Goal: Information Seeking & Learning: Compare options

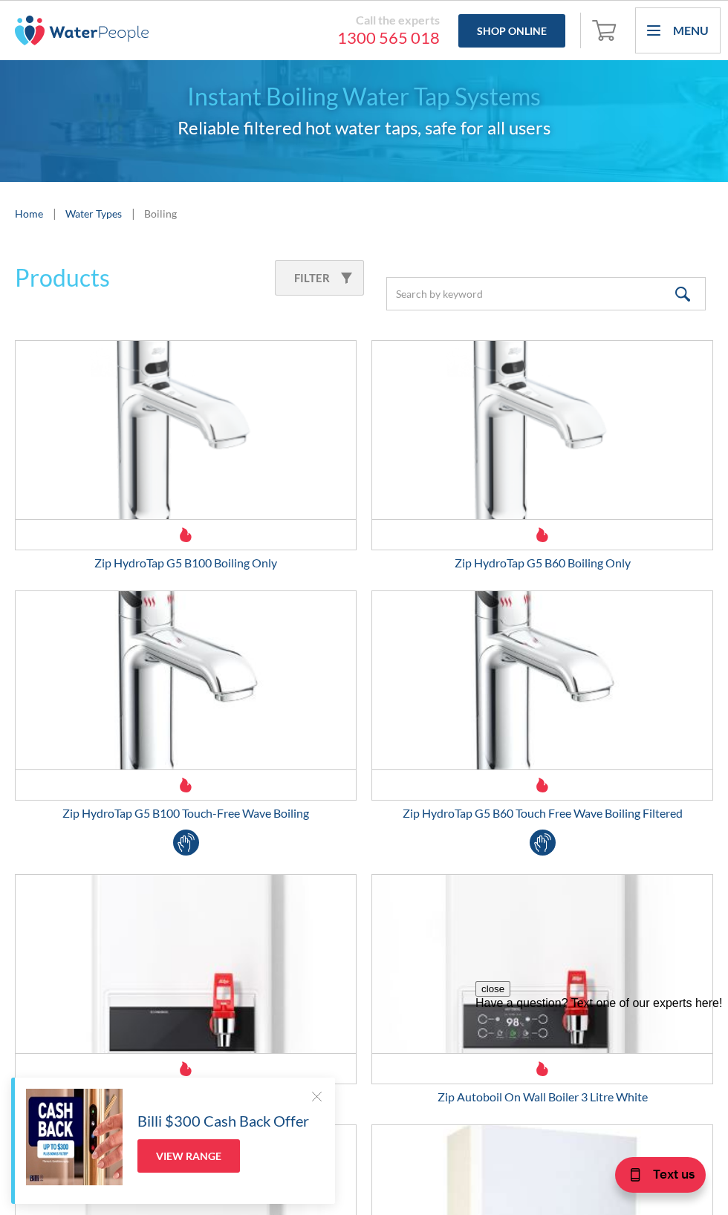
click at [298, 267] on div "Filter" at bounding box center [319, 278] width 89 height 36
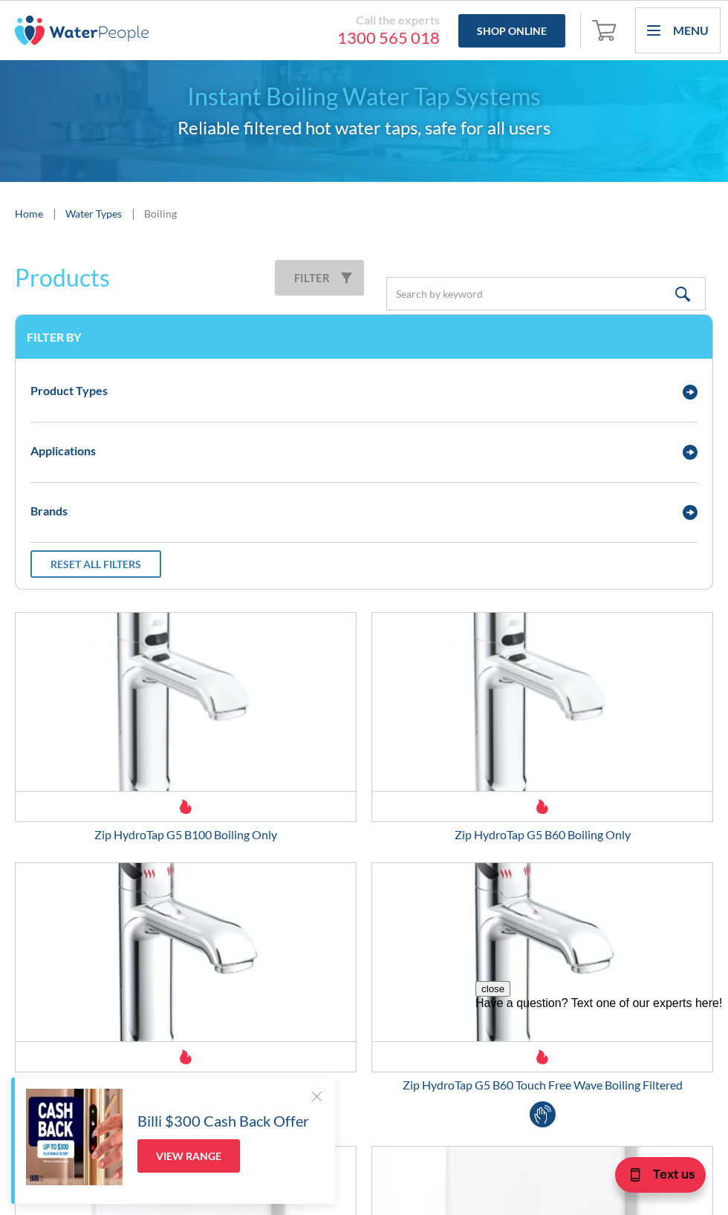
click at [692, 403] on div "Product Types" at bounding box center [364, 390] width 682 height 41
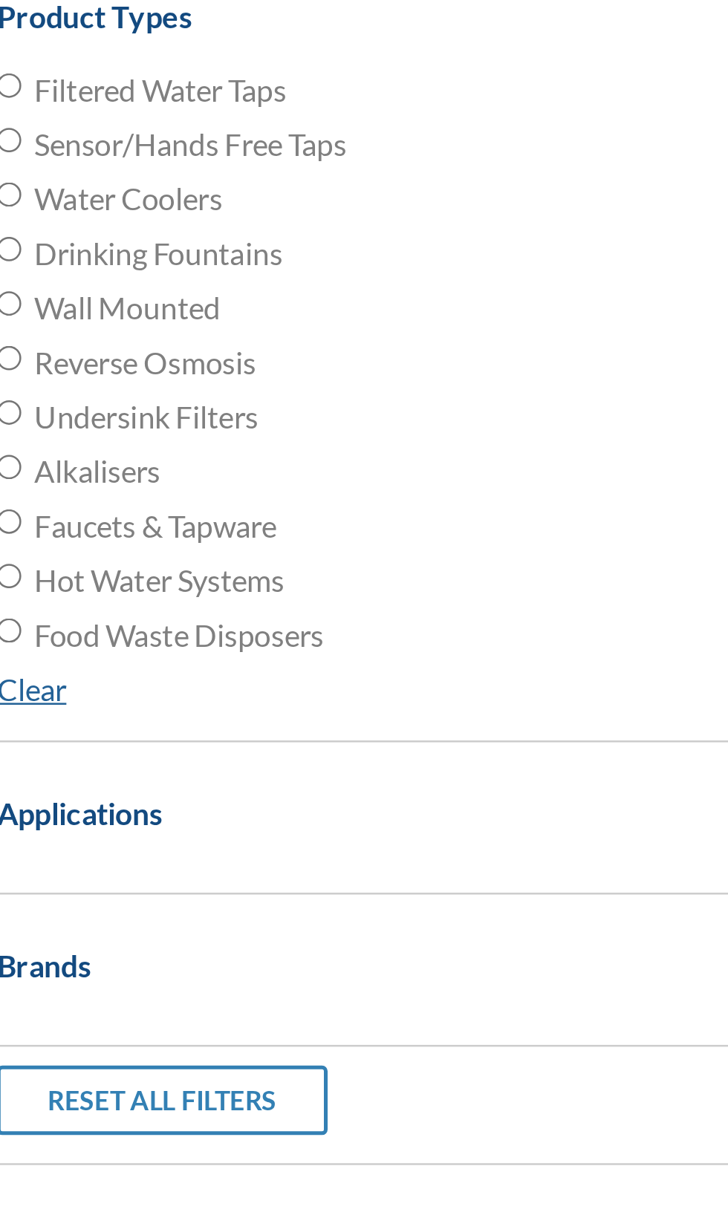
click at [39, 613] on input "Hot Water Systems" at bounding box center [35, 612] width 10 height 10
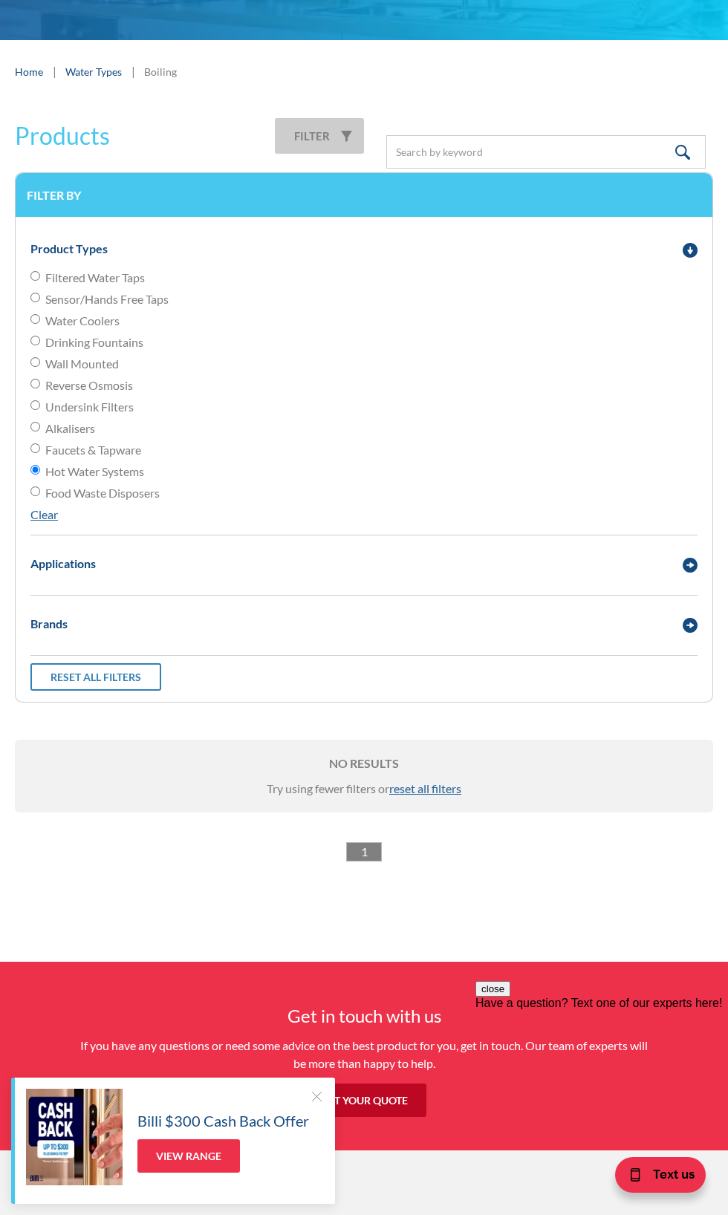
scroll to position [75, 0]
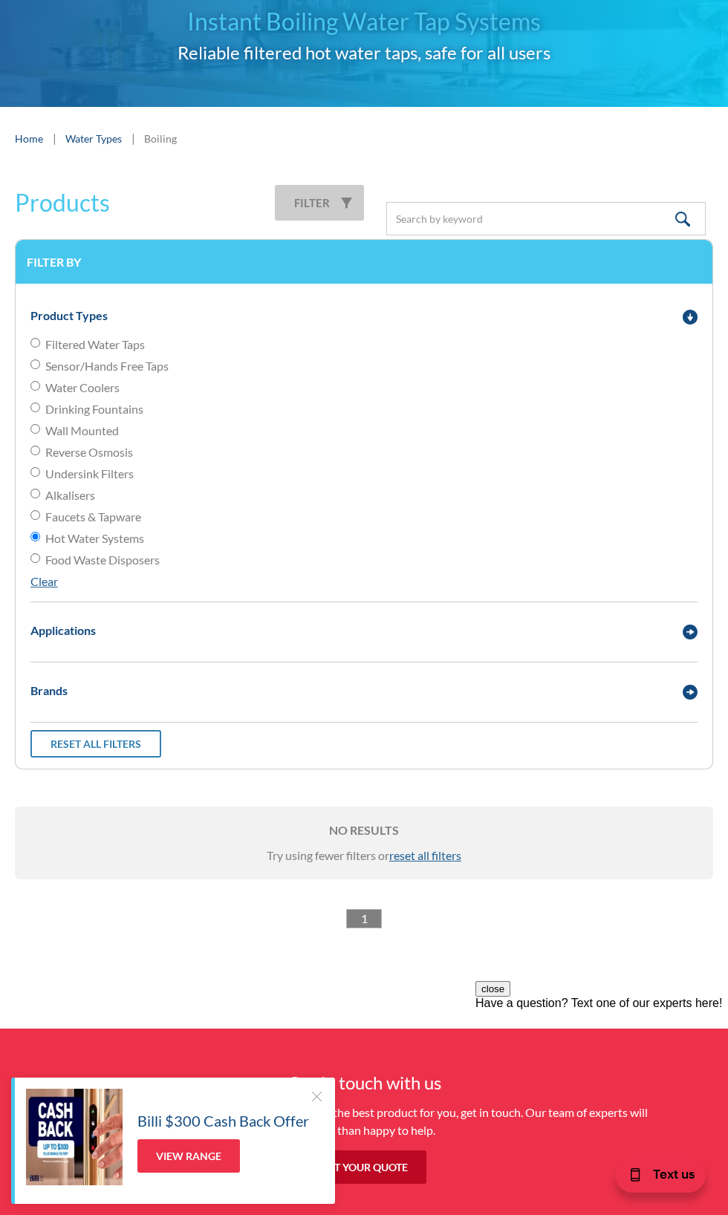
click at [34, 587] on link "Clear" at bounding box center [43, 581] width 27 height 14
radio input "false"
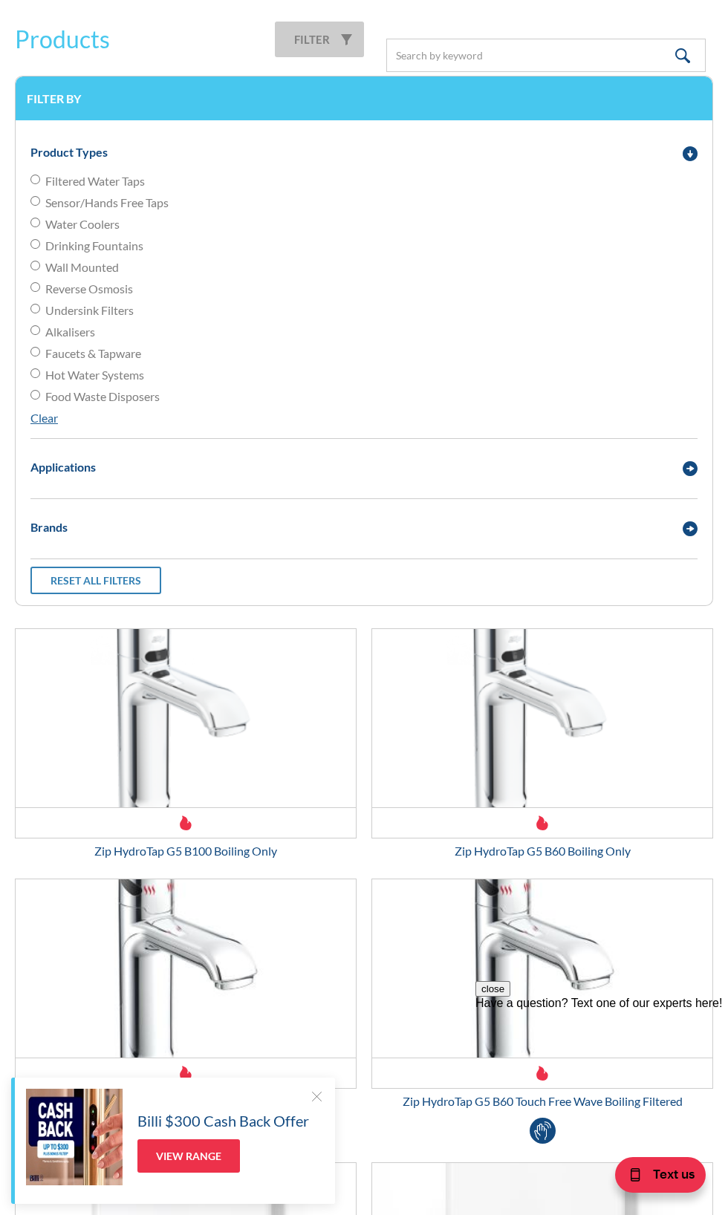
scroll to position [245, 0]
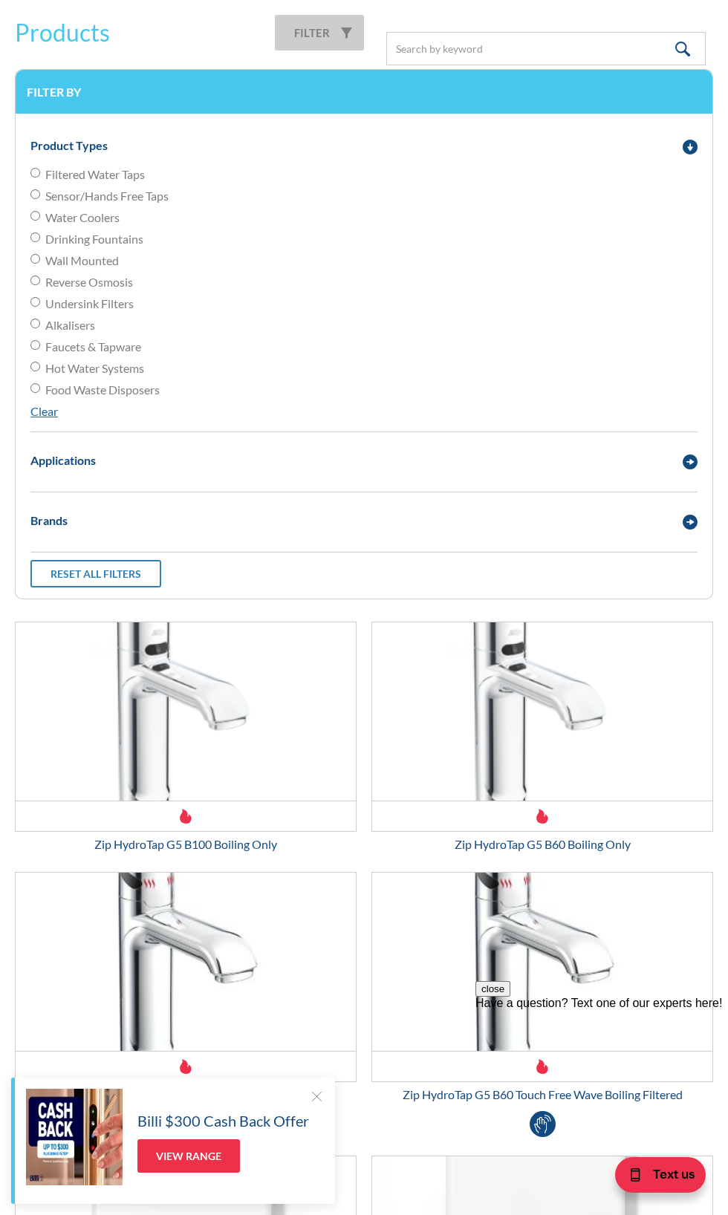
click at [50, 477] on div "Applications" at bounding box center [364, 460] width 682 height 41
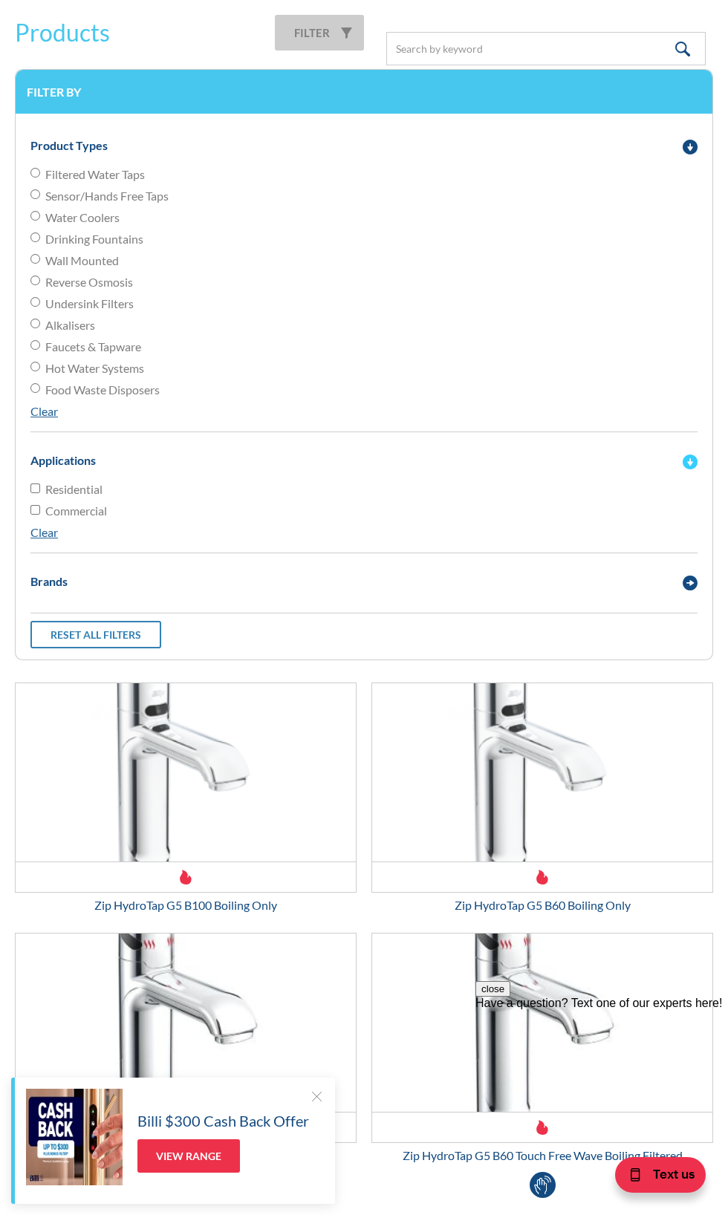
click at [38, 489] on input "Residential" at bounding box center [35, 488] width 10 height 10
checkbox input "true"
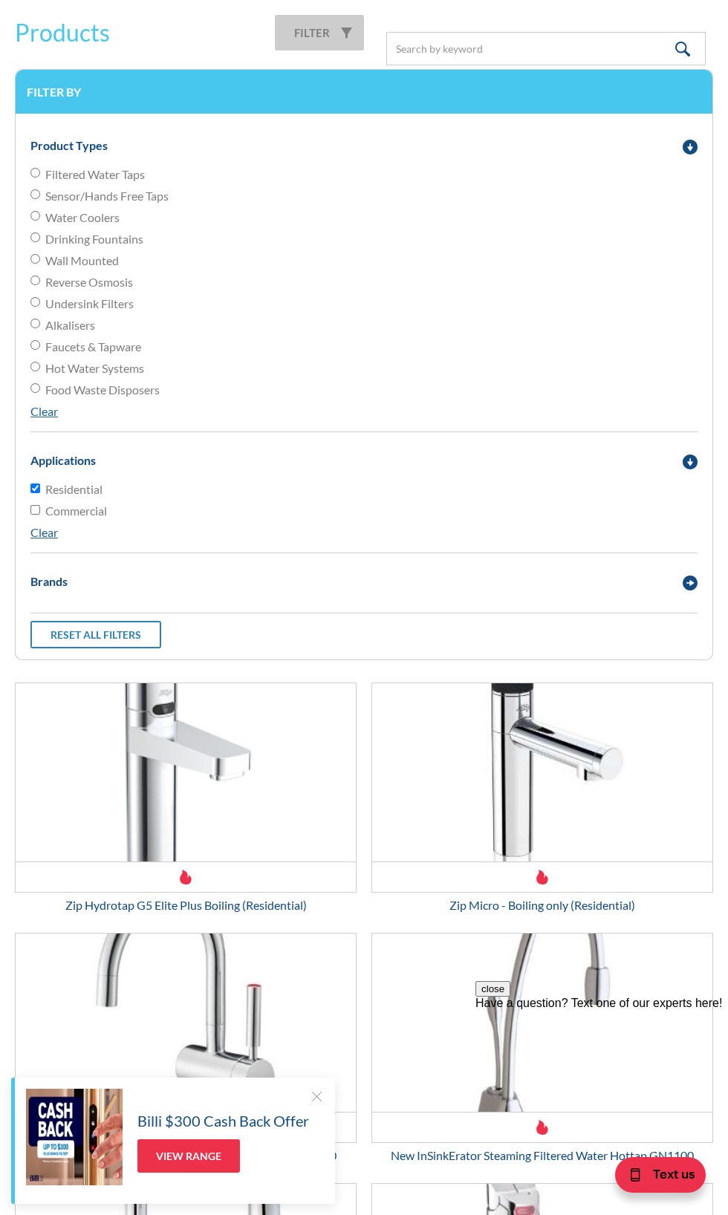
click at [683, 125] on div "Product Types" at bounding box center [364, 145] width 682 height 41
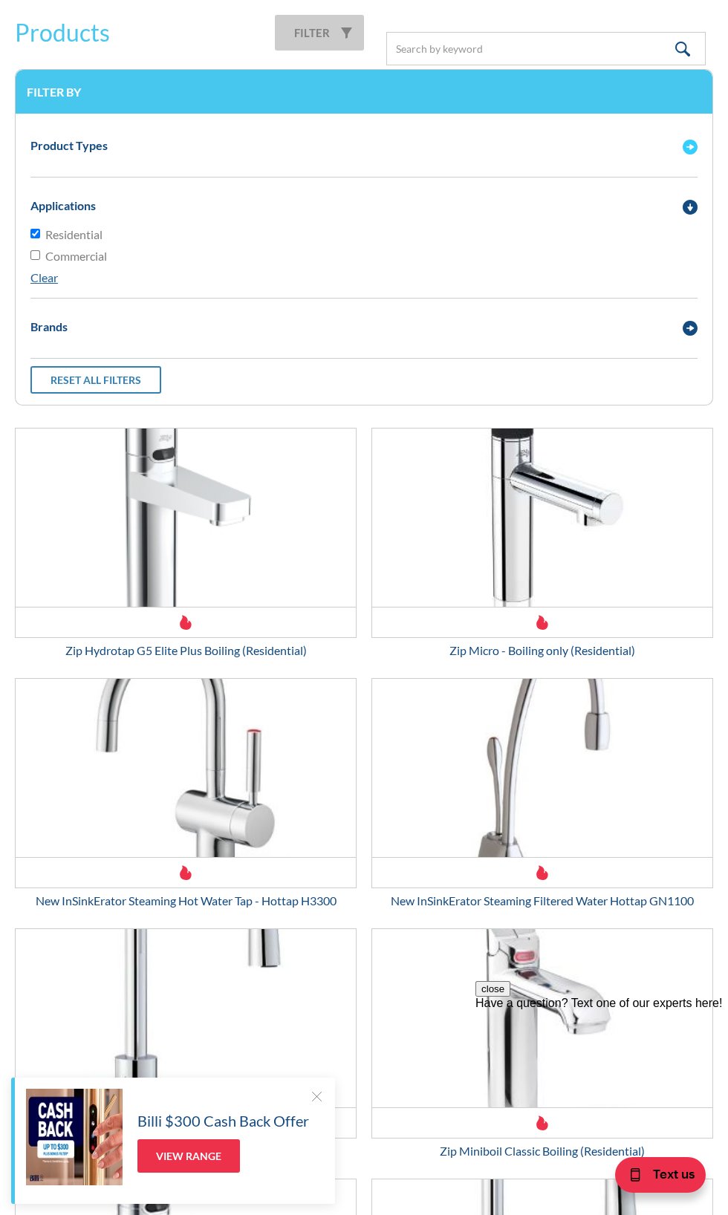
click at [689, 203] on img "Email Form 3" at bounding box center [689, 207] width 15 height 15
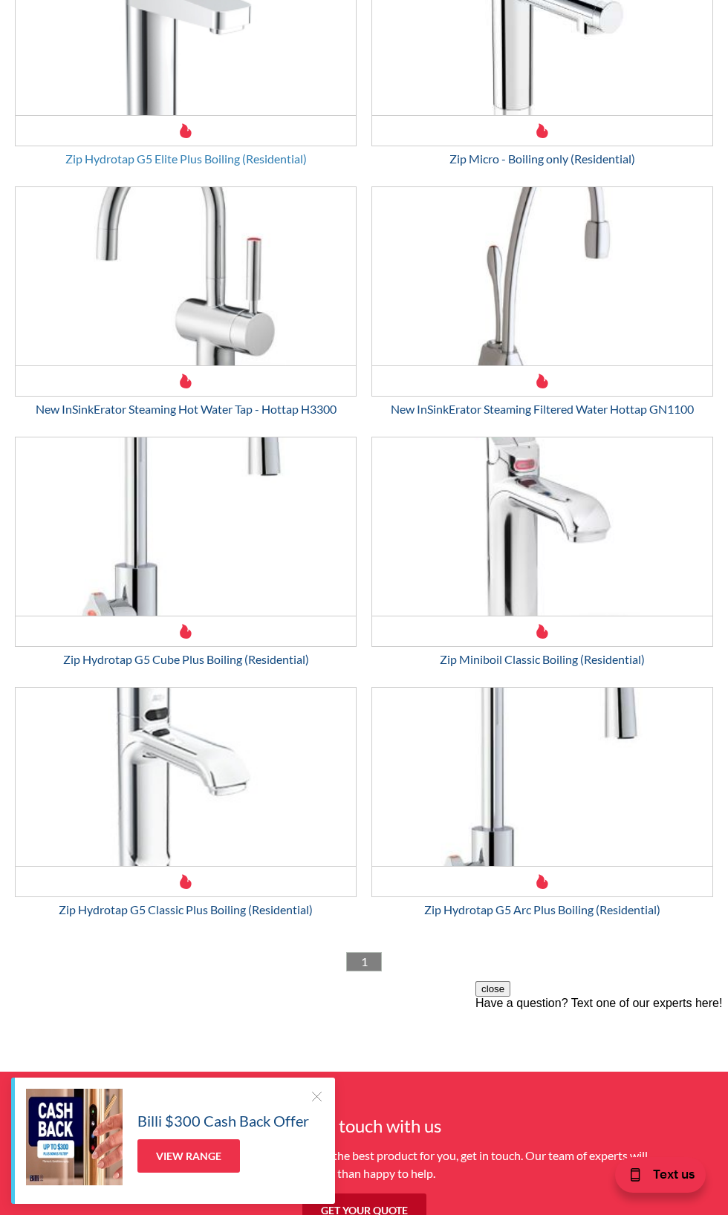
scroll to position [674, 0]
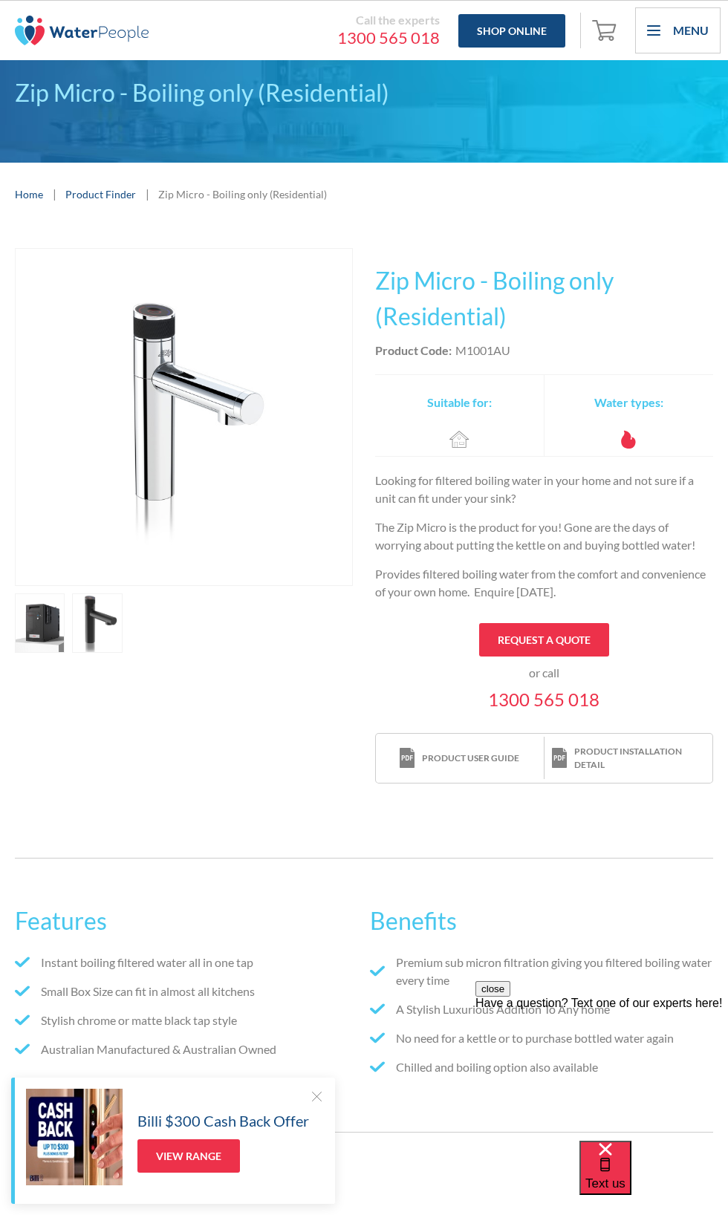
click at [23, 621] on link "open lightbox" at bounding box center [40, 622] width 50 height 59
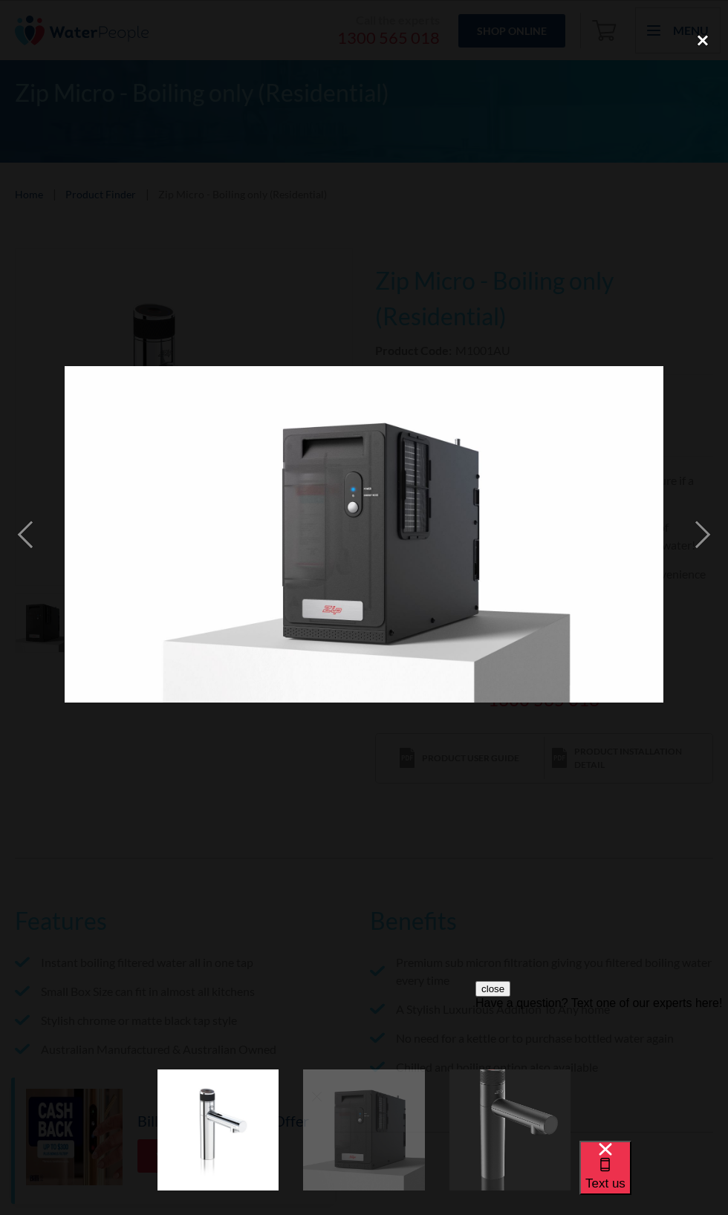
click at [693, 37] on div "close lightbox" at bounding box center [702, 41] width 50 height 33
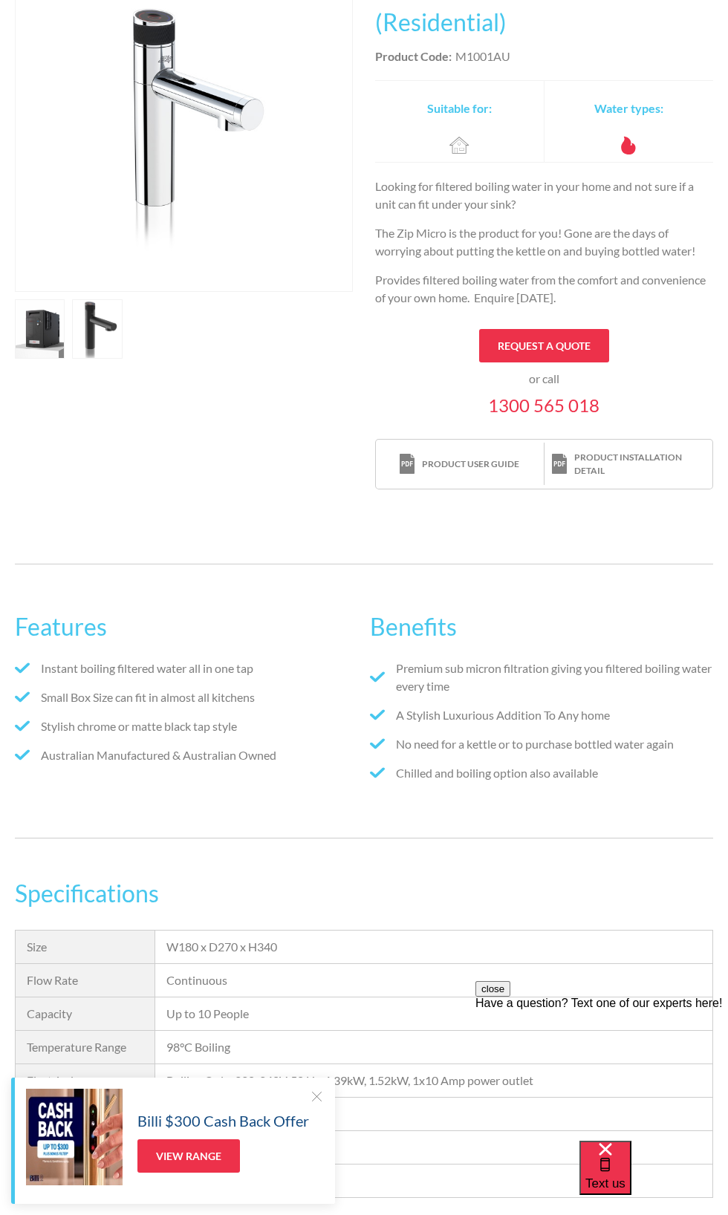
scroll to position [277, 0]
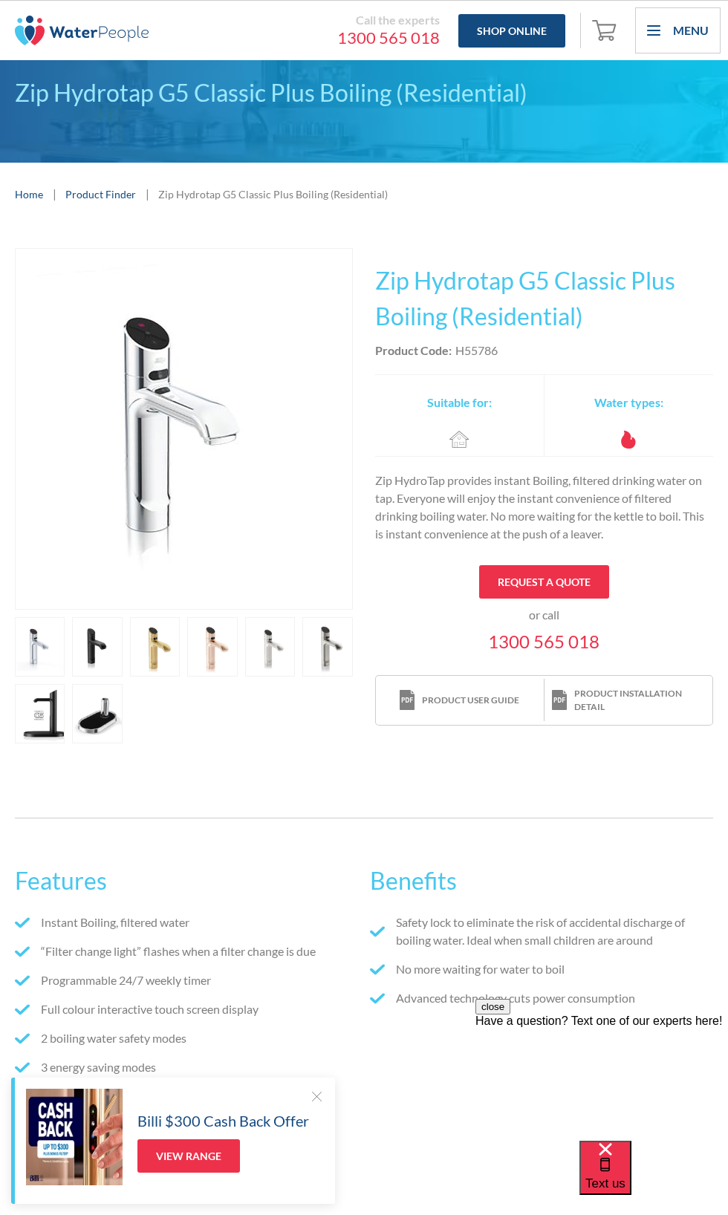
click at [109, 733] on link "open lightbox" at bounding box center [97, 713] width 50 height 59
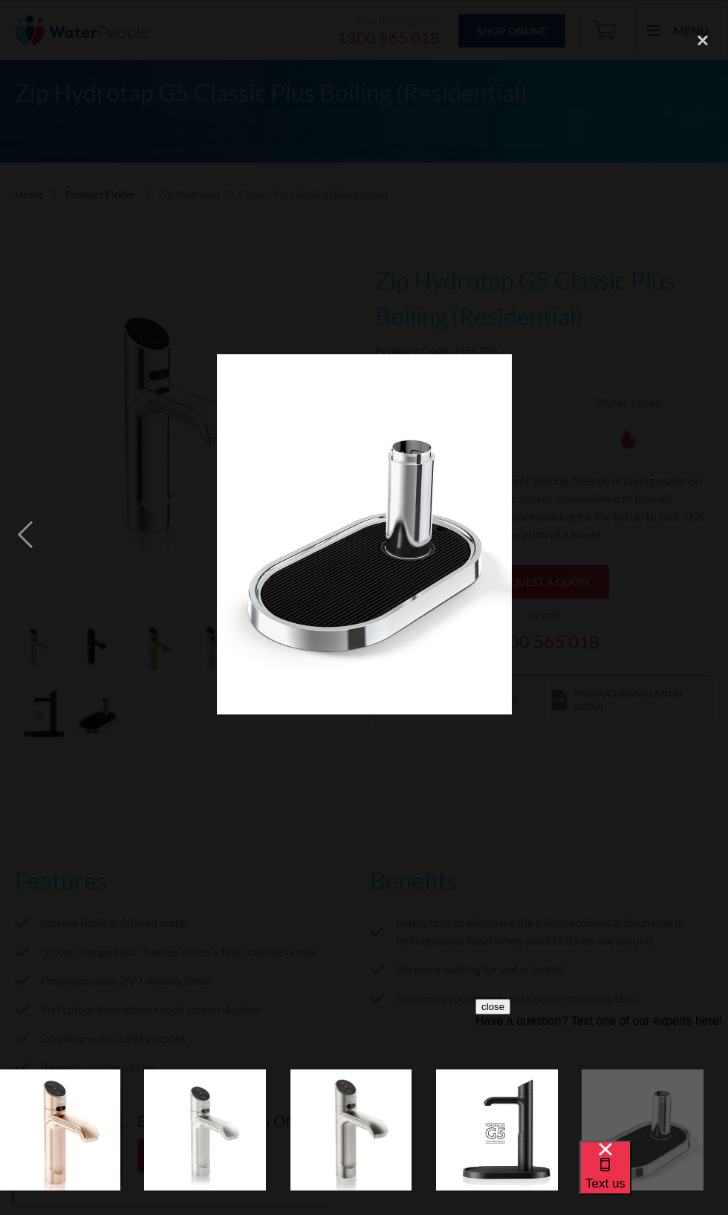
scroll to position [0, 840]
click at [692, 82] on div "next image" at bounding box center [702, 535] width 50 height 1020
click at [685, 29] on div "close lightbox" at bounding box center [702, 41] width 50 height 33
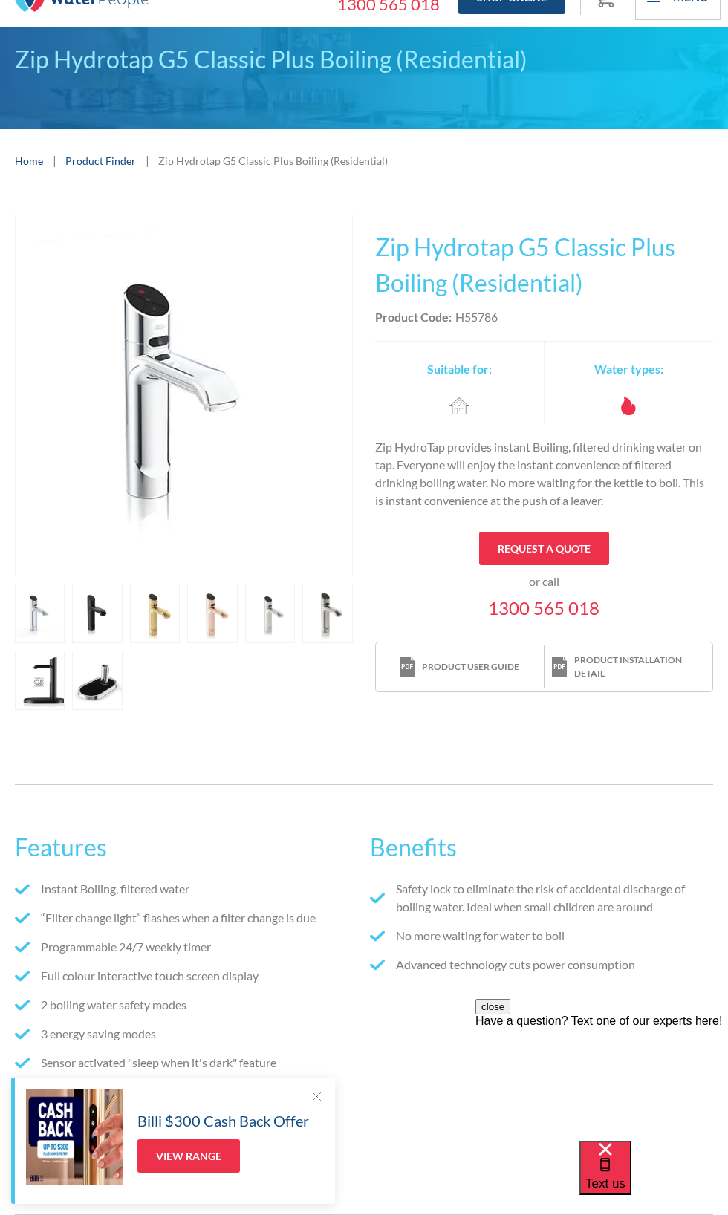
scroll to position [34, 0]
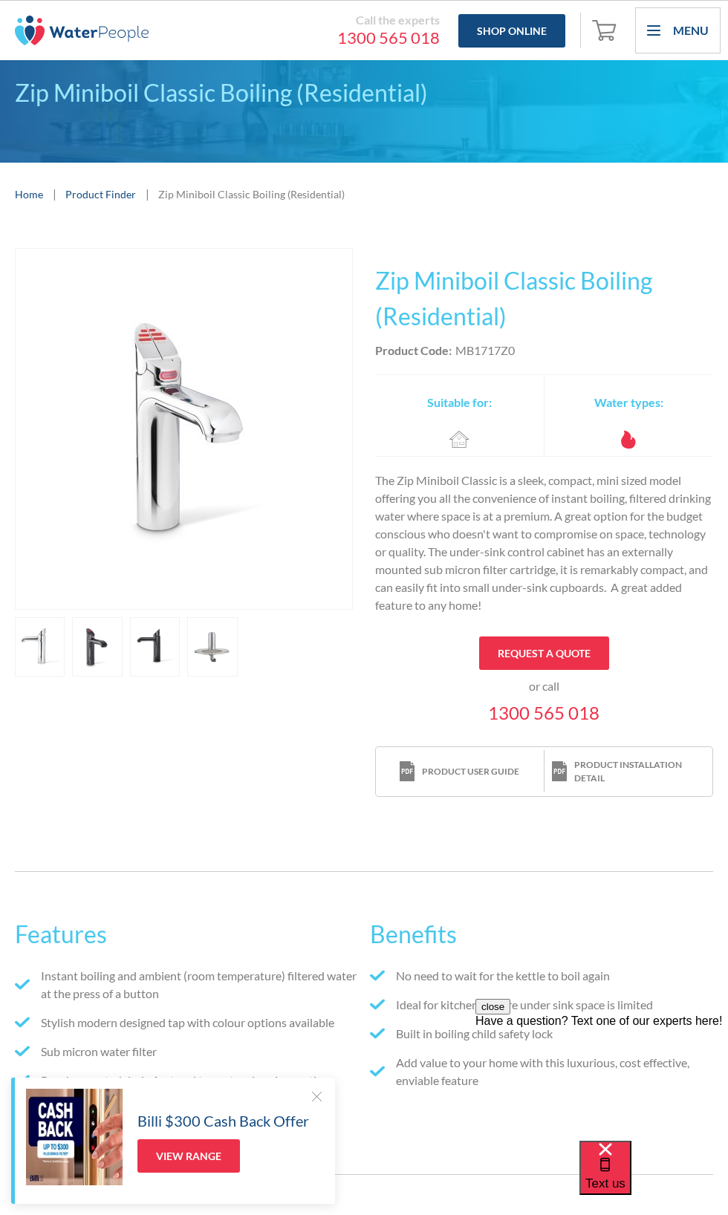
click at [194, 653] on link "open lightbox" at bounding box center [212, 646] width 50 height 59
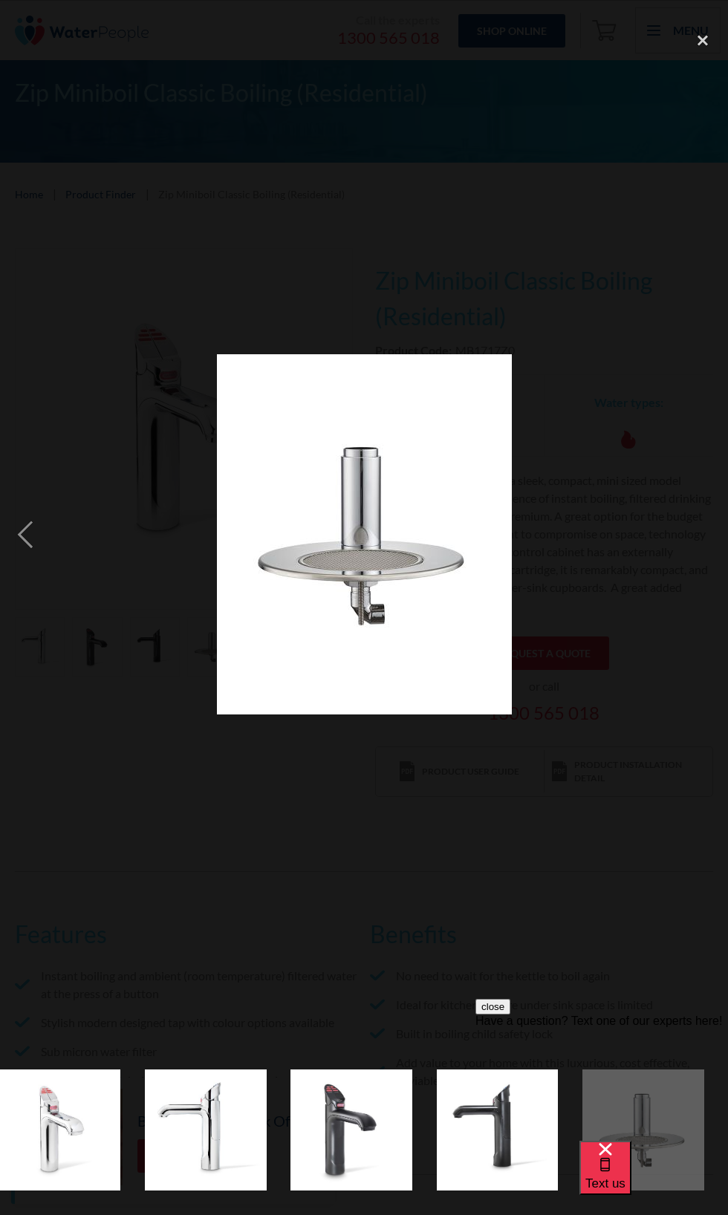
scroll to position [0, 155]
click at [709, 39] on div "close lightbox" at bounding box center [702, 41] width 50 height 33
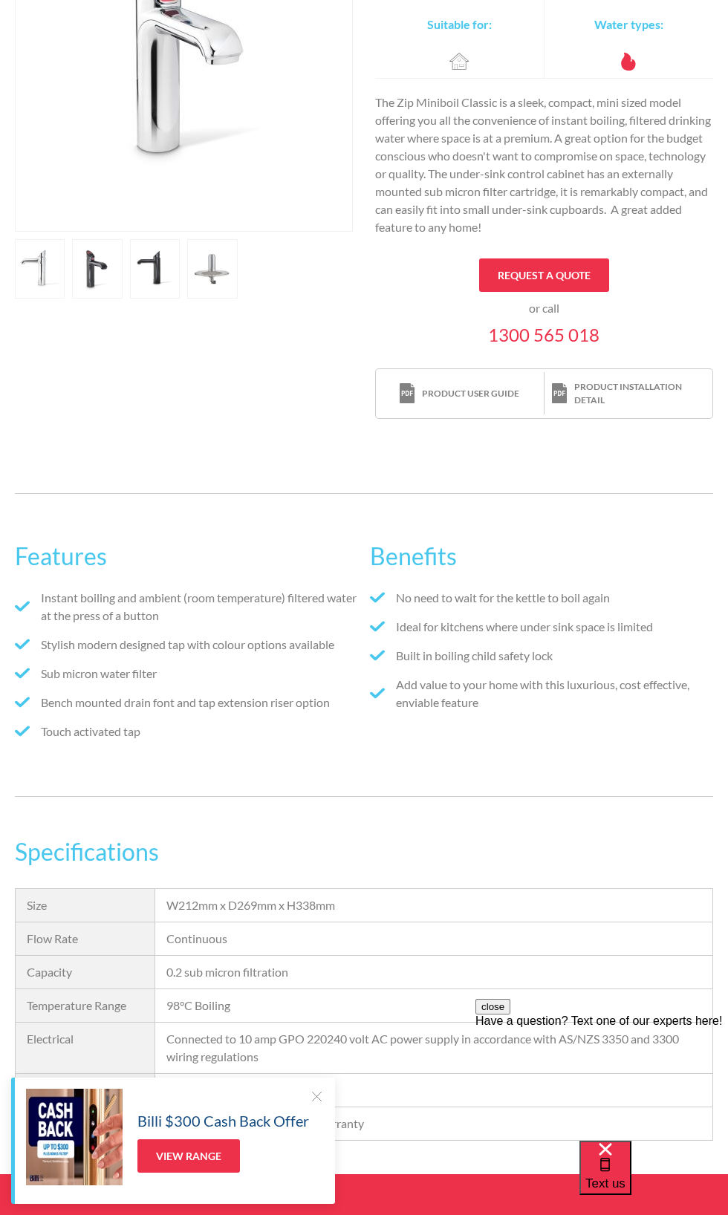
scroll to position [377, 0]
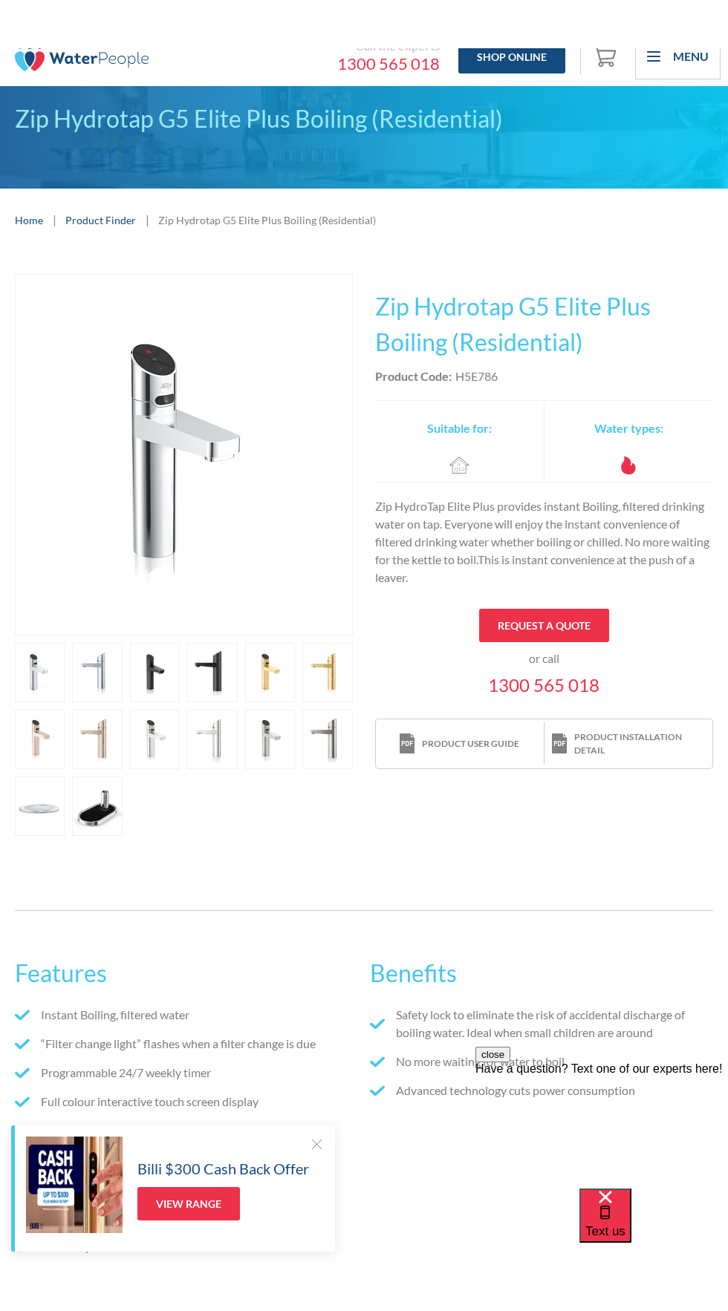
scroll to position [20, 0]
